Goal: Task Accomplishment & Management: Use online tool/utility

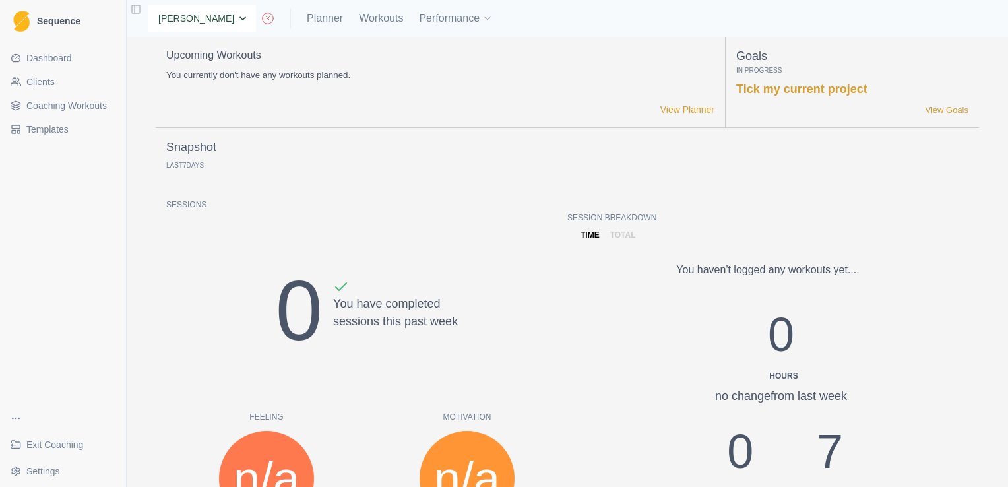
click at [247, 23] on select "None [PERSON_NAME] [PERSON_NAME] [PERSON_NAME] [PERSON_NAME] [PERSON_NAME] [PER…" at bounding box center [202, 18] width 108 height 26
select select "3ab475ec-fb21-464f-8514-94768c02bf3e"
click at [148, 5] on select "None [PERSON_NAME] [PERSON_NAME] [PERSON_NAME] [PERSON_NAME] [PERSON_NAME] [PER…" at bounding box center [202, 18] width 108 height 26
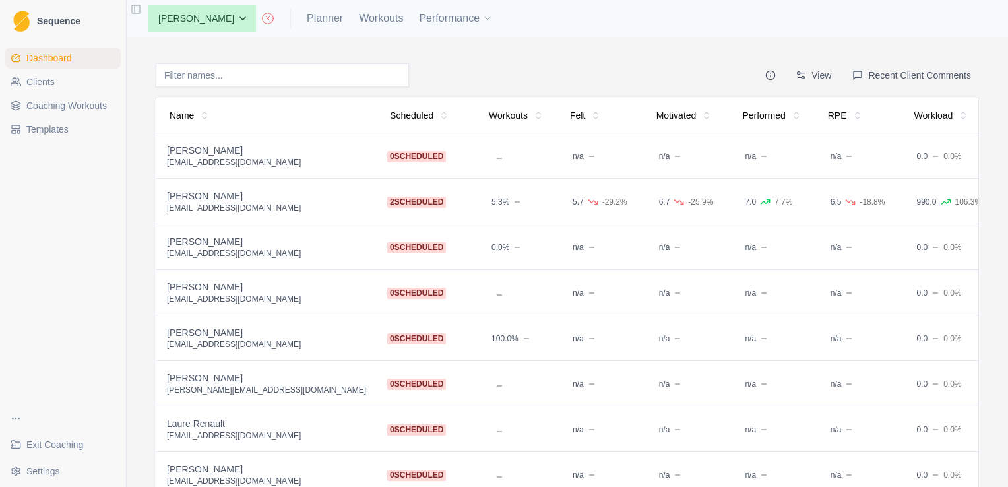
click at [244, 286] on div "[PERSON_NAME]" at bounding box center [266, 286] width 199 height 13
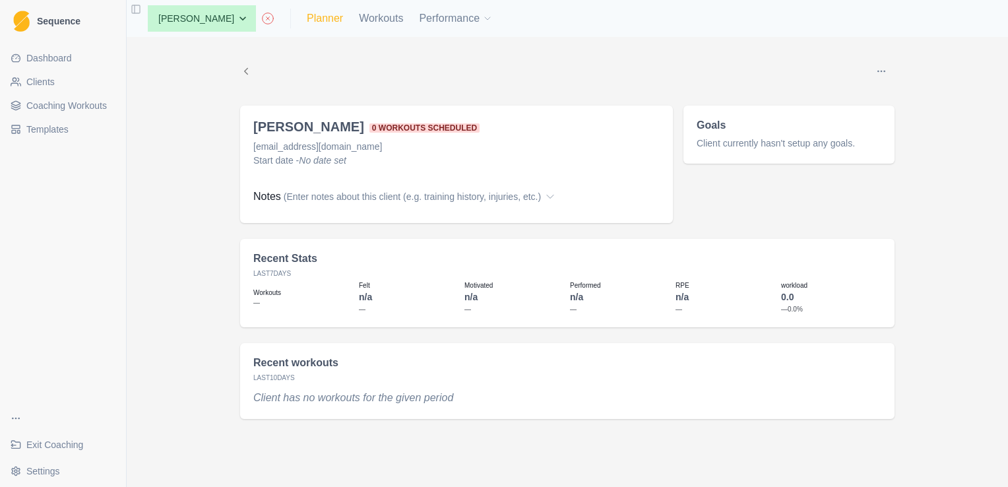
click at [330, 21] on link "Planner" at bounding box center [325, 19] width 36 height 16
select select "month"
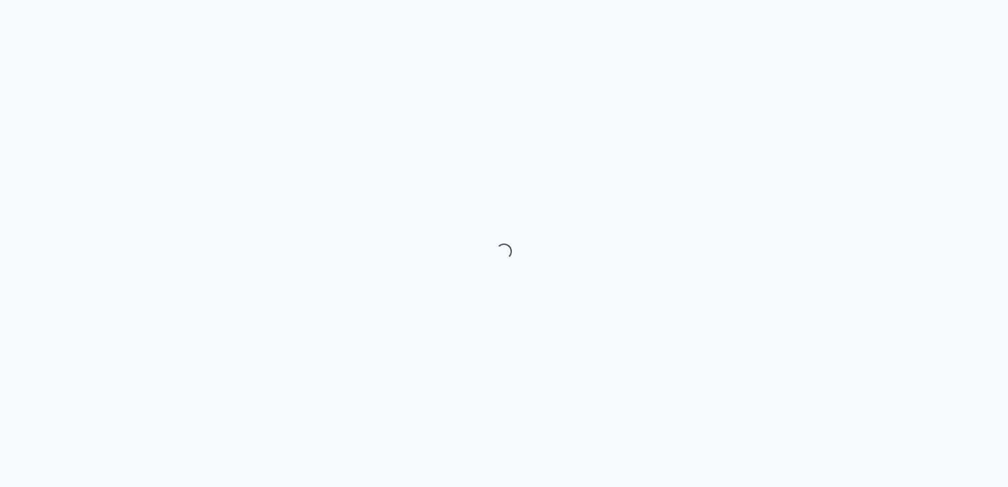
select select "month"
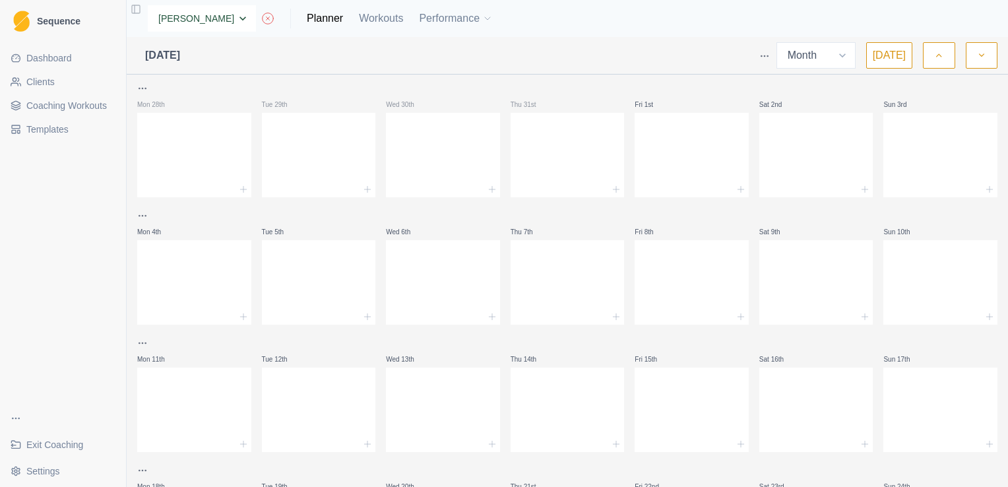
click at [245, 14] on select "None [PERSON_NAME] [PERSON_NAME] [PERSON_NAME] [PERSON_NAME] [PERSON_NAME] [PER…" at bounding box center [202, 18] width 108 height 26
select select "8f348153-e370-49e2-b319-8b7dd3a8c4c8"
click at [148, 5] on select "None [PERSON_NAME] [PERSON_NAME] [PERSON_NAME] [PERSON_NAME] [PERSON_NAME] [PER…" at bounding box center [202, 18] width 108 height 26
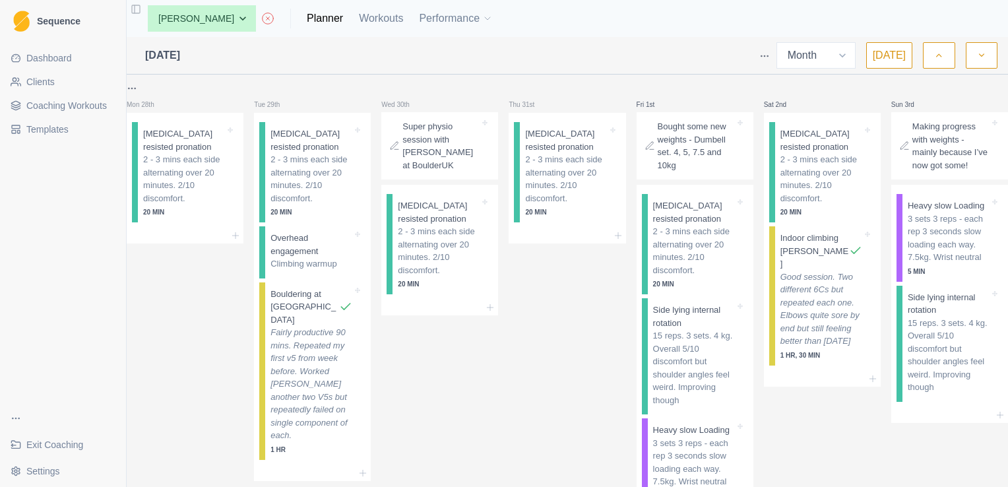
select select "month"
click at [243, 17] on select "None Andrew Davies Andrew Sinclair Ellie Teeling Hannah Carter Hannah Grant Jas…" at bounding box center [202, 18] width 108 height 26
select select "a1fc2457-8570-4c0f-a0e2-d1ddfd7d8b29"
click at [148, 5] on select "None Andrew Davies Andrew Sinclair Ellie Teeling Hannah Carter Hannah Grant Jas…" at bounding box center [202, 18] width 108 height 26
click at [210, 102] on div "Mon 28th" at bounding box center [185, 104] width 117 height 16
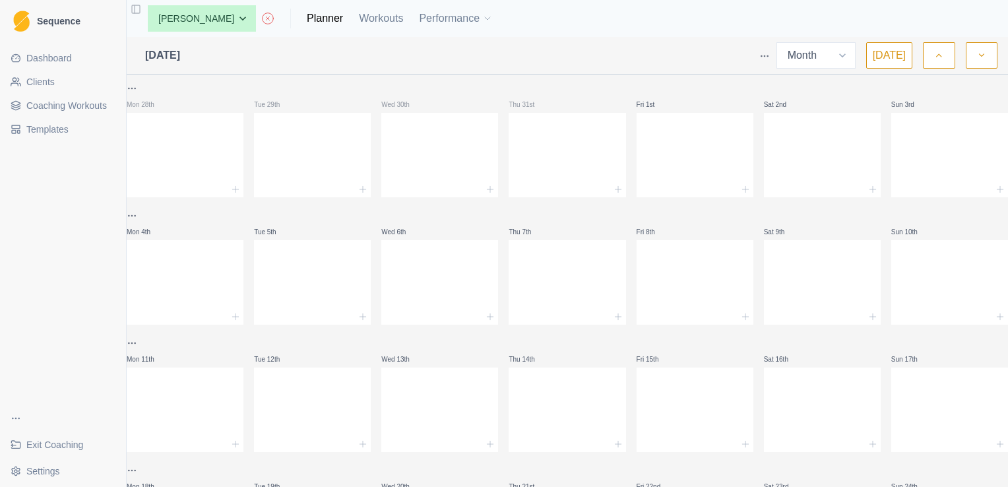
select select "month"
click at [69, 75] on link "Clients" at bounding box center [62, 81] width 115 height 21
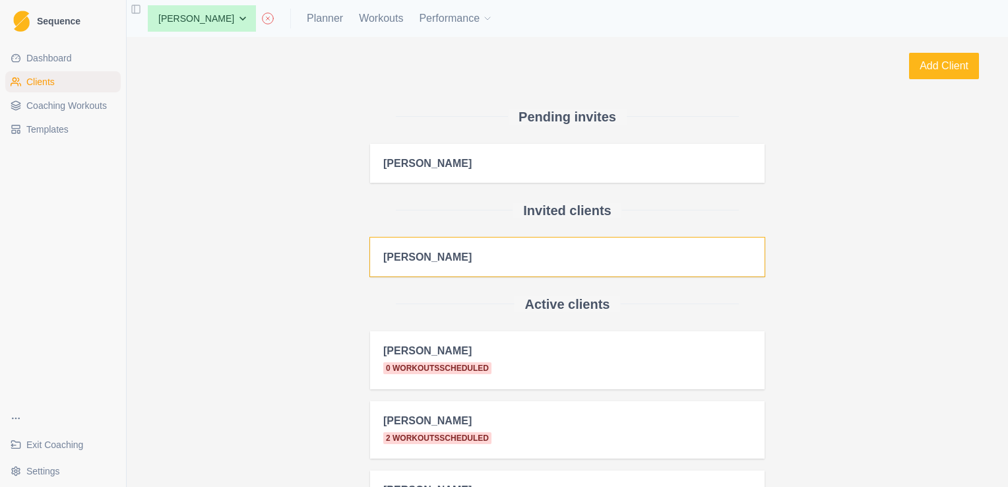
click at [572, 262] on h2 "[PERSON_NAME]" at bounding box center [567, 257] width 368 height 13
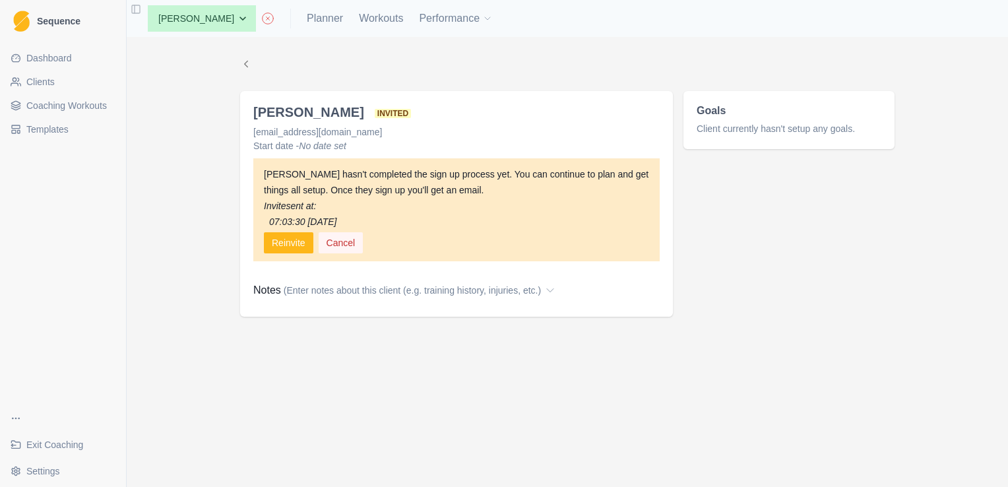
click at [340, 241] on button "Cancel" at bounding box center [341, 242] width 45 height 21
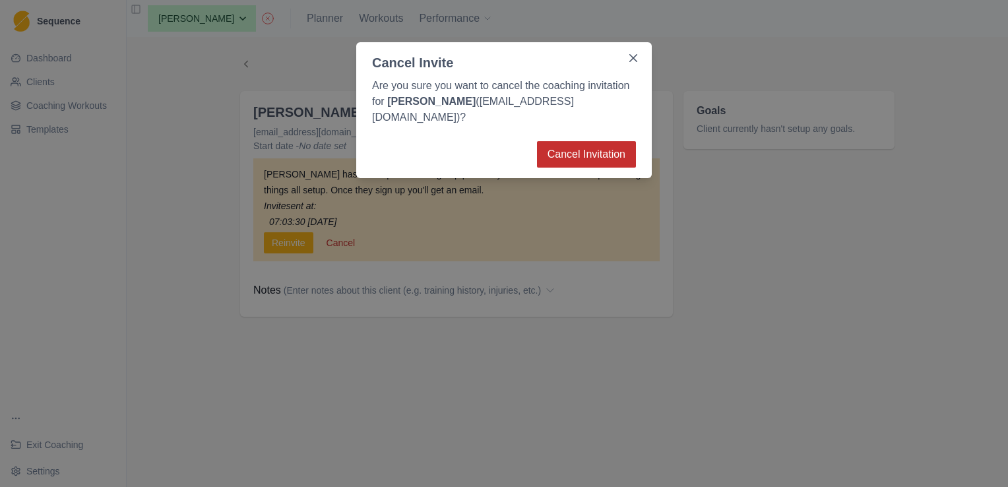
click at [586, 141] on button "Cancel Invitation" at bounding box center [586, 154] width 99 height 26
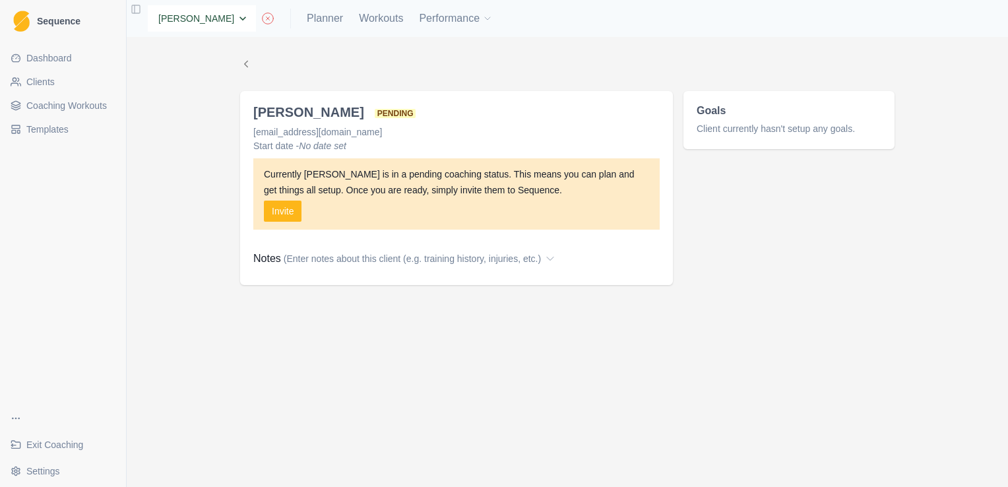
click at [245, 16] on select "None Andrew Davies Andrew Sinclair Ellie Teeling Hannah Carter Hannah Grant Jas…" at bounding box center [202, 18] width 108 height 26
select select "635331d6-f9c1-4819-8030-718315499760"
click at [148, 5] on select "None Andrew Davies Andrew Sinclair Ellie Teeling Hannah Carter Hannah Grant Jas…" at bounding box center [202, 18] width 108 height 26
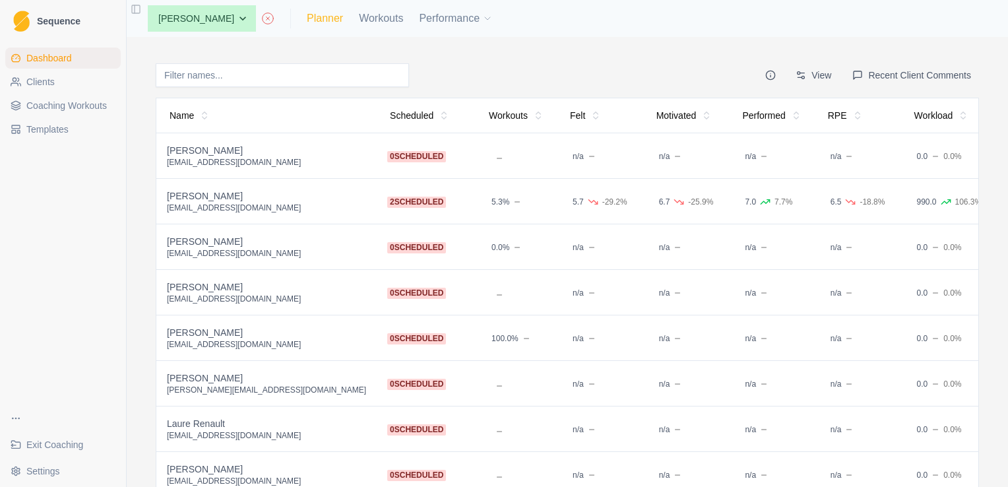
click at [328, 14] on link "Planner" at bounding box center [325, 19] width 36 height 16
select select "month"
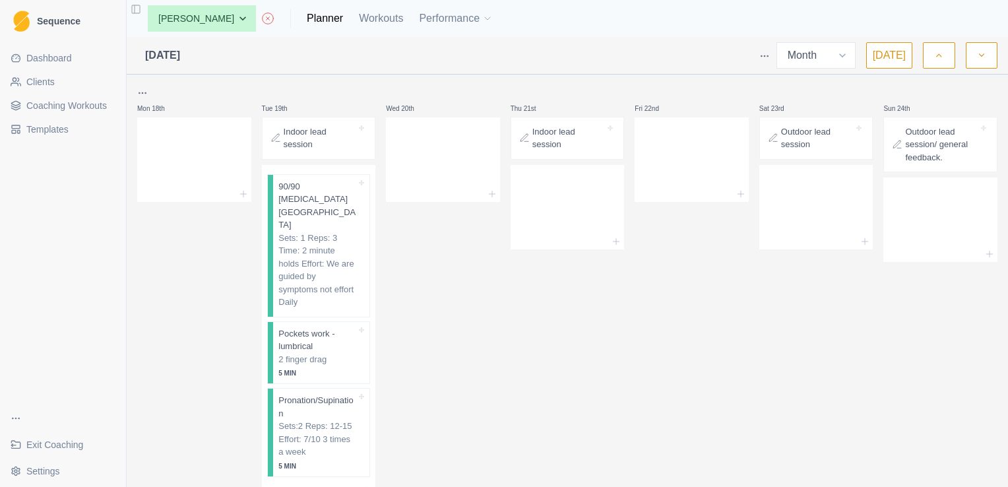
scroll to position [1274, 0]
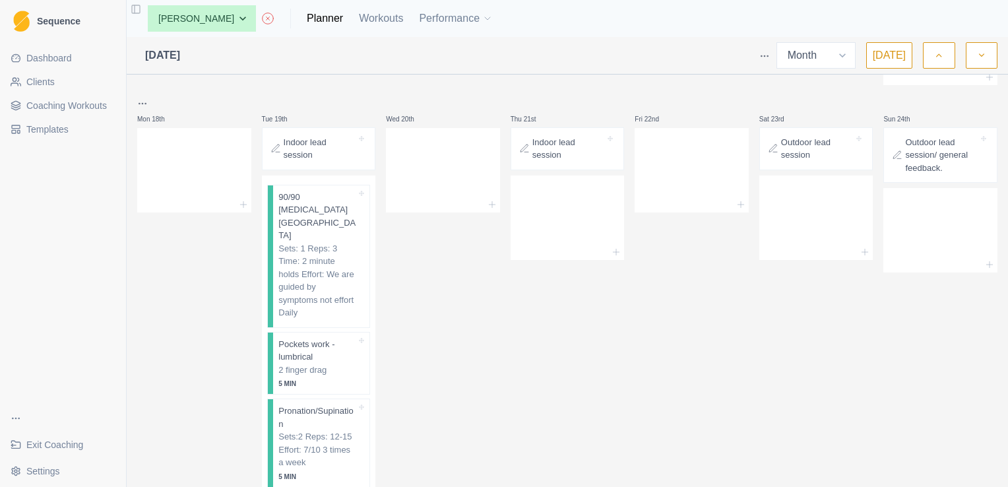
click at [348, 136] on div "Indoor lead session" at bounding box center [319, 148] width 114 height 43
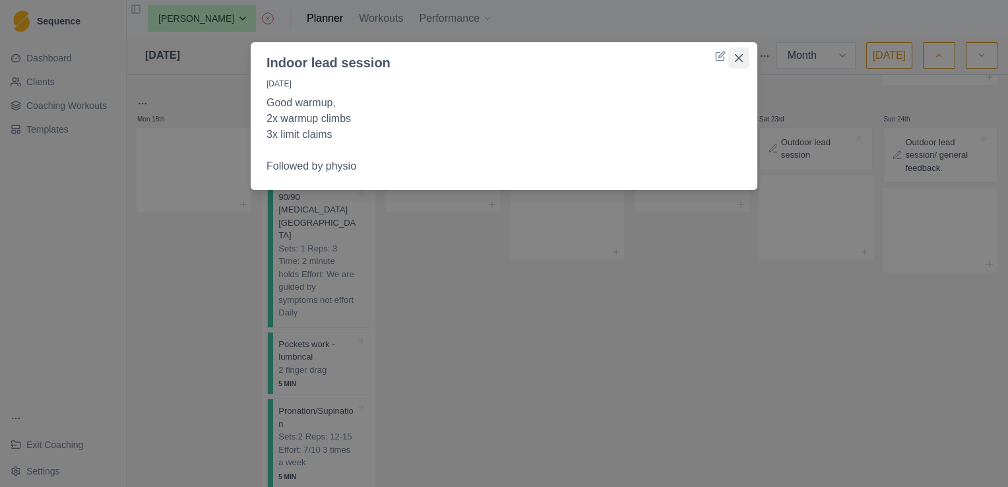
click at [743, 58] on button "Close" at bounding box center [738, 57] width 21 height 21
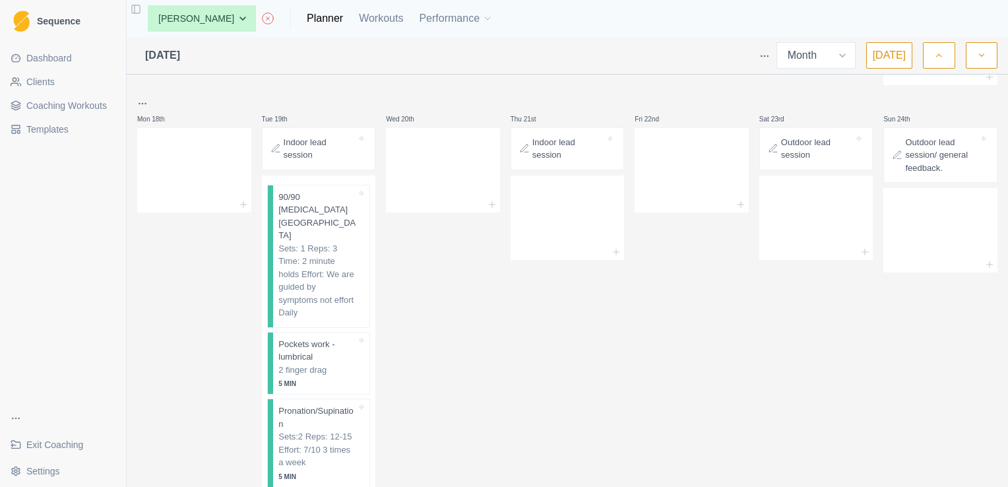
click at [560, 136] on p "Indoor lead session" at bounding box center [568, 149] width 73 height 26
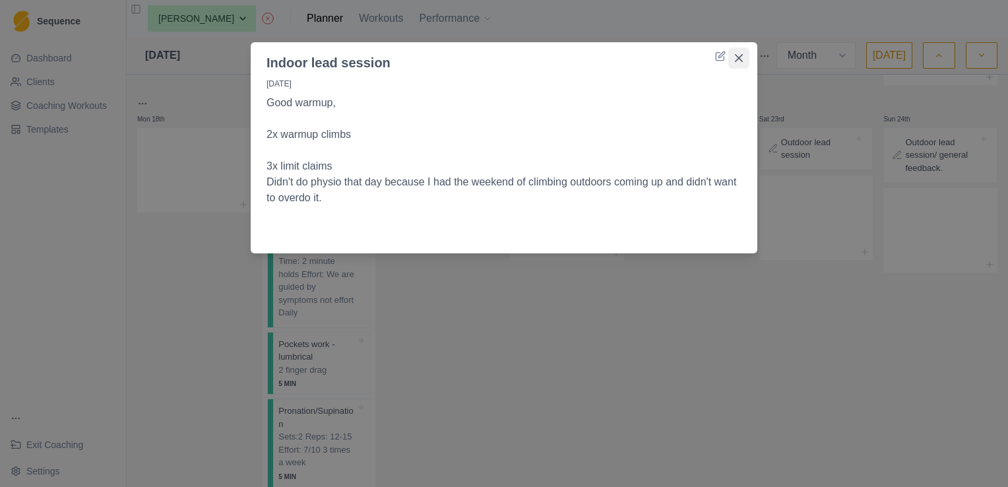
click at [737, 59] on icon "Close" at bounding box center [739, 58] width 8 height 8
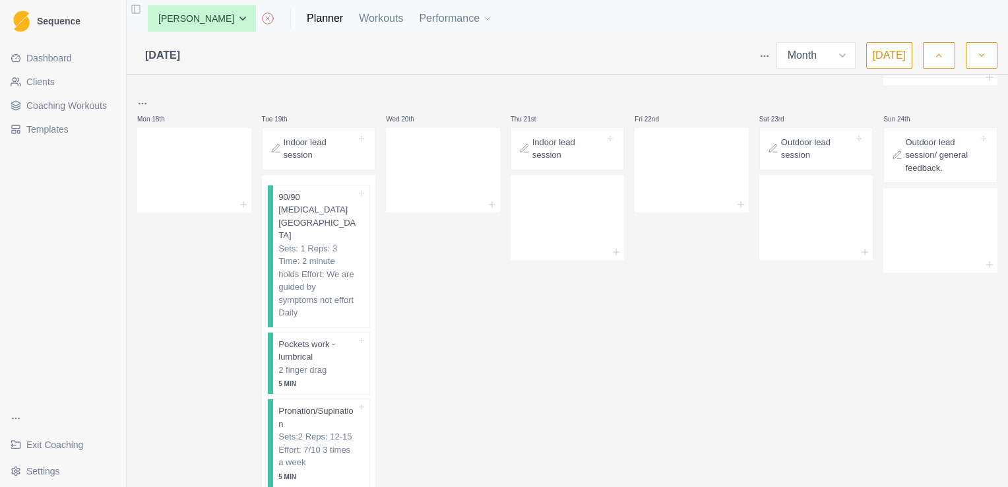
click at [791, 136] on p "Outdoor lead session" at bounding box center [817, 149] width 73 height 26
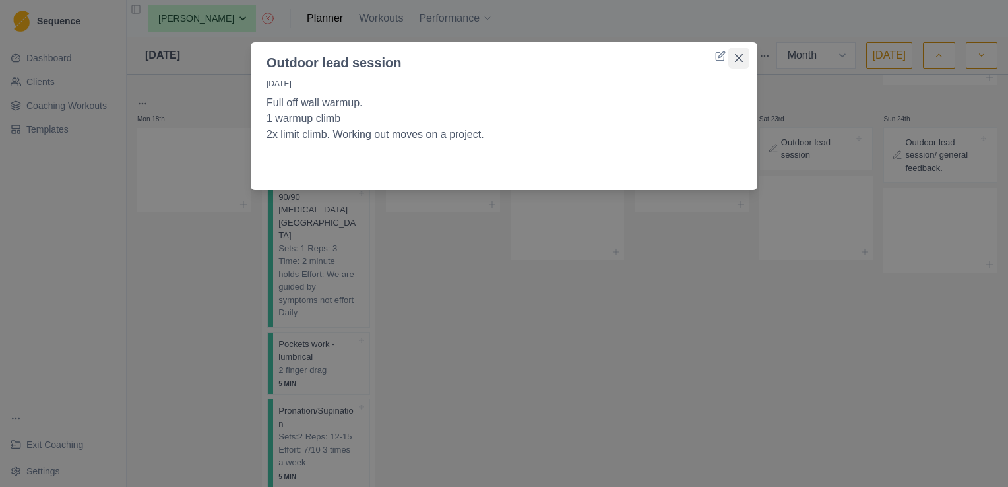
click at [740, 61] on icon "Close" at bounding box center [739, 58] width 8 height 8
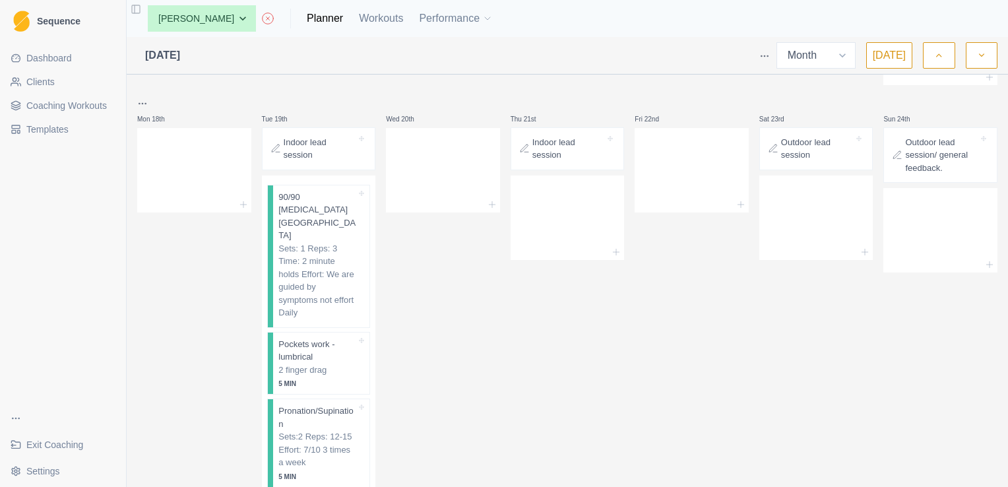
click at [905, 136] on p "Outdoor lead session/ general feedback." at bounding box center [941, 155] width 73 height 39
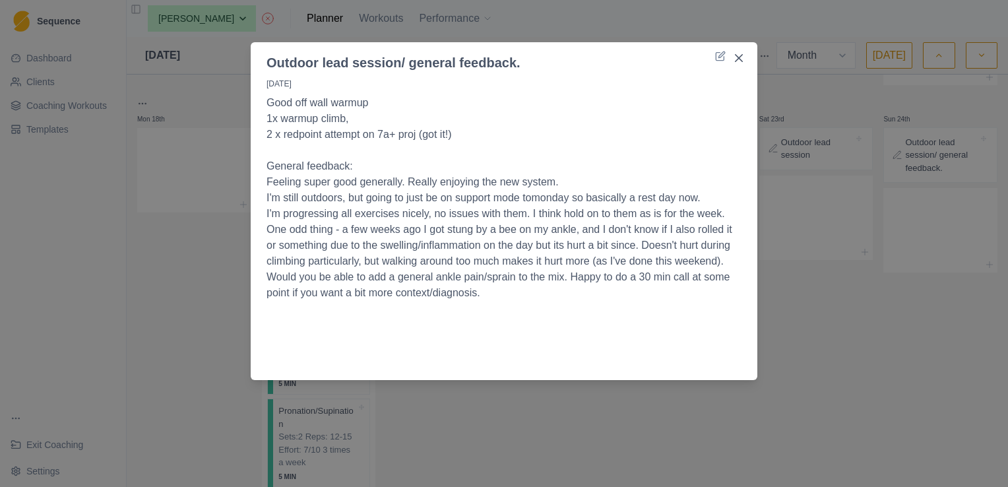
click at [588, 30] on div "Outdoor lead session/ general feedback. 24/8/25 Good off wall warmup 1x warmup …" at bounding box center [504, 243] width 1008 height 487
